Goal: Information Seeking & Learning: Learn about a topic

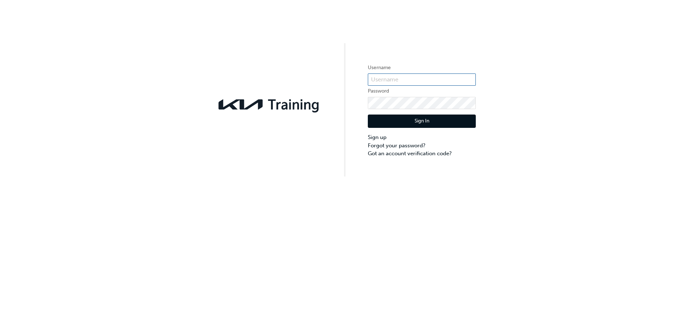
type input "[EMAIL_ADDRESS][PERSON_NAME][DOMAIN_NAME]"
click at [402, 123] on button "Sign In" at bounding box center [422, 121] width 108 height 14
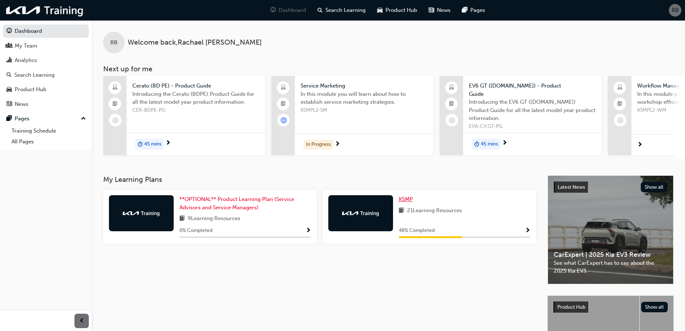
click at [408, 196] on span "KSMP" at bounding box center [406, 199] width 14 height 6
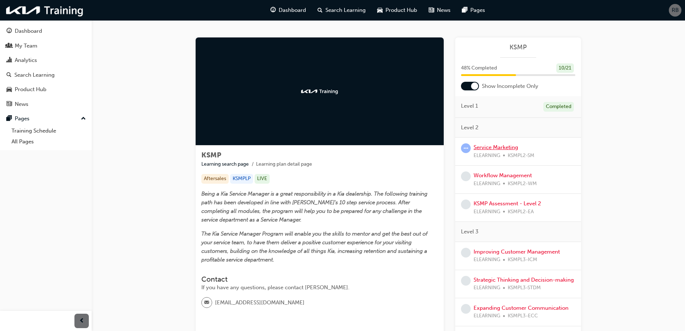
click at [487, 146] on link "Service Marketing" at bounding box center [496, 147] width 45 height 6
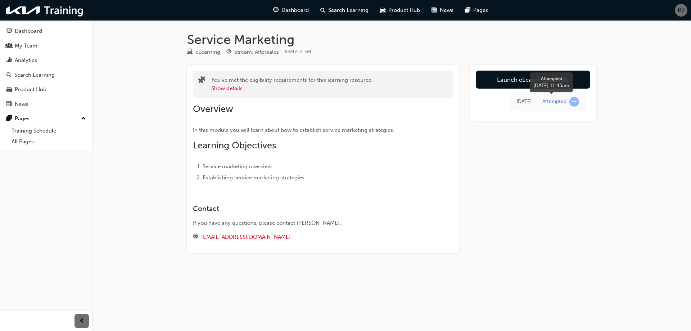
click at [572, 100] on span "learningRecordVerb_ATTEMPT-icon" at bounding box center [574, 102] width 10 height 10
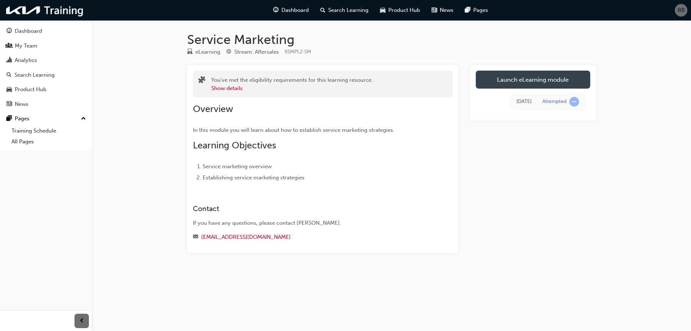
click at [538, 79] on link "Launch eLearning module" at bounding box center [532, 79] width 114 height 18
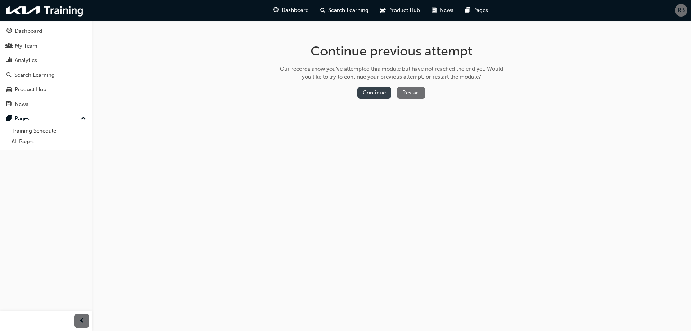
click at [364, 91] on button "Continue" at bounding box center [374, 93] width 34 height 12
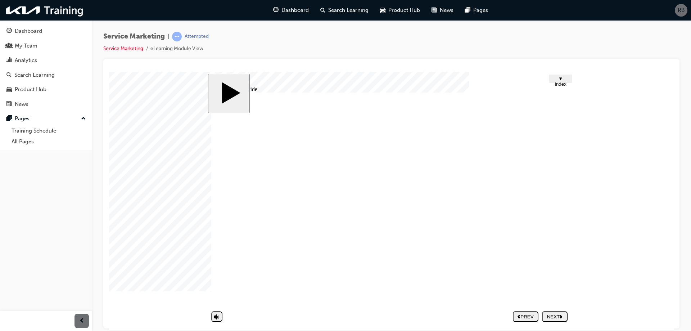
click at [558, 79] on span "▼ Index" at bounding box center [560, 81] width 12 height 11
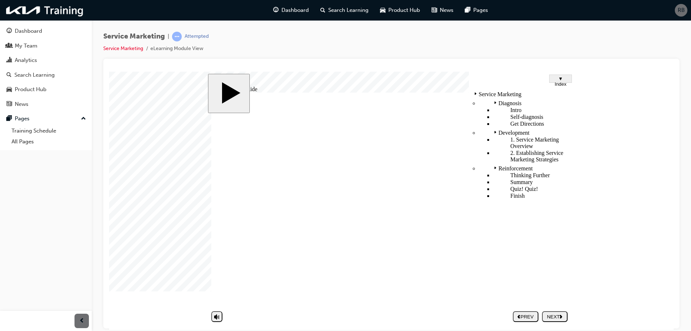
click at [514, 136] on div "1. Service Marketing Overview" at bounding box center [531, 142] width 77 height 13
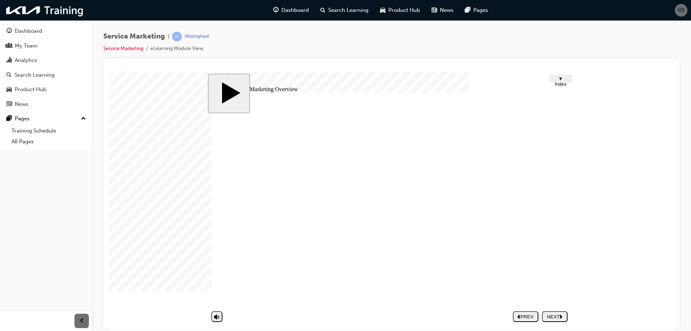
click at [552, 318] on div "NEXT" at bounding box center [555, 315] width 20 height 5
click at [558, 80] on span "▼ Index" at bounding box center [560, 81] width 12 height 11
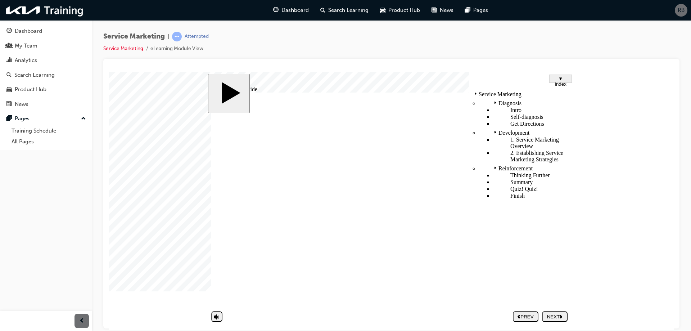
click at [510, 136] on div "1. Service Marketing Overview" at bounding box center [531, 142] width 77 height 13
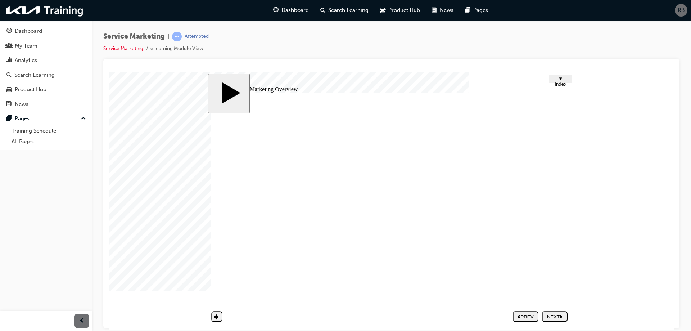
click at [552, 317] on div "NEXT" at bounding box center [555, 315] width 20 height 5
drag, startPoint x: 319, startPoint y: 166, endPoint x: 261, endPoint y: 160, distance: 57.9
